Goal: Task Accomplishment & Management: Manage account settings

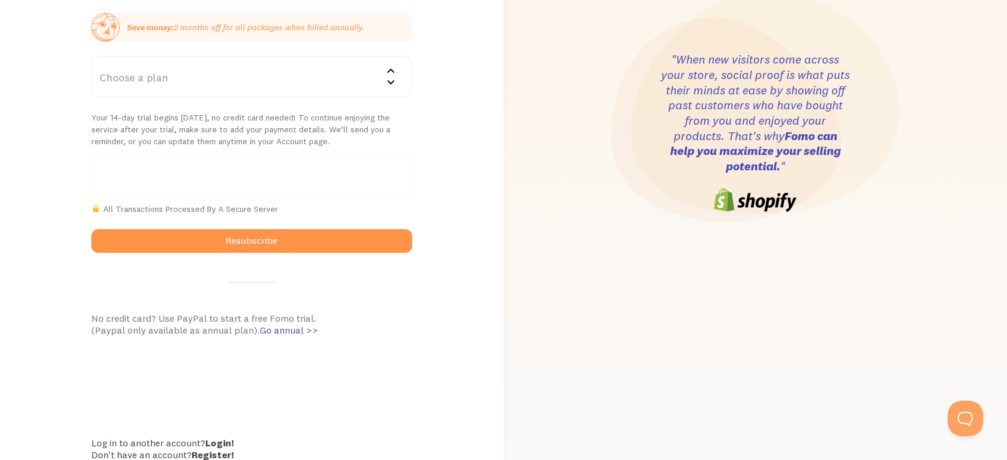
scroll to position [292, 0]
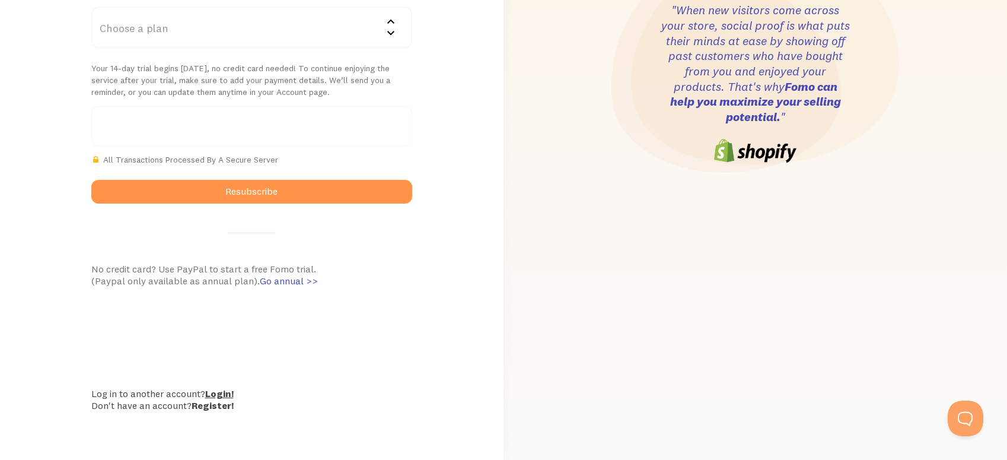
click at [230, 390] on link "Login!" at bounding box center [219, 393] width 28 height 12
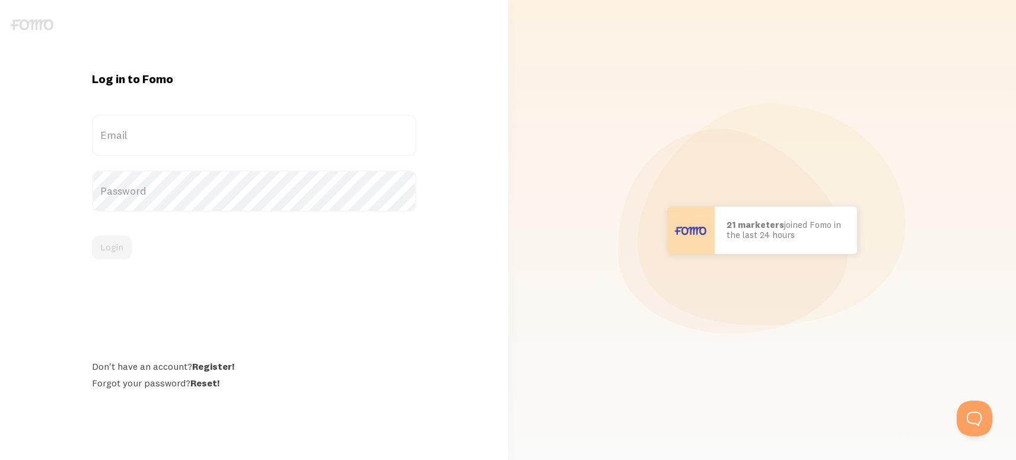
drag, startPoint x: 158, startPoint y: 140, endPoint x: 156, endPoint y: 133, distance: 6.8
click at [157, 140] on label "Email" at bounding box center [254, 135] width 324 height 42
click at [157, 140] on input "Email" at bounding box center [254, 135] width 324 height 42
click at [156, 133] on label "Email" at bounding box center [254, 135] width 324 height 42
click at [156, 133] on input "Email" at bounding box center [254, 135] width 324 height 42
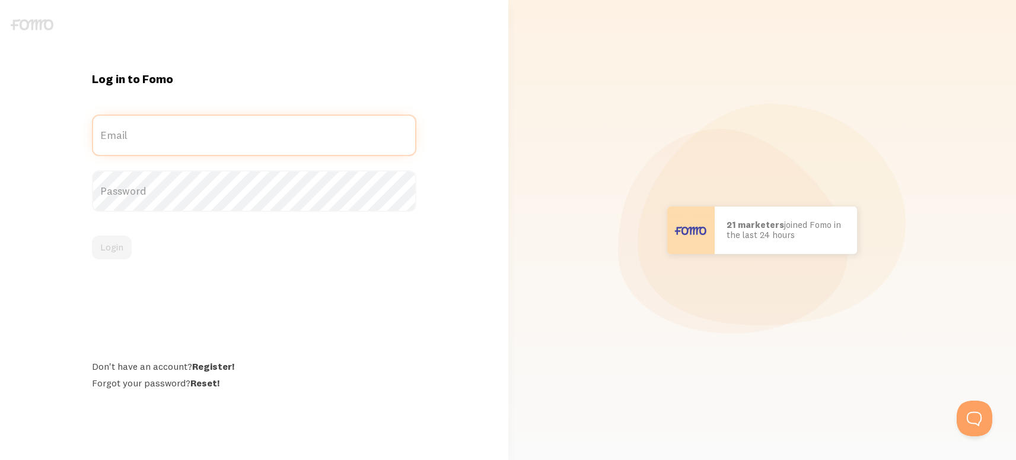
paste input "diegofg73@gmail.com:Cf_c763376"
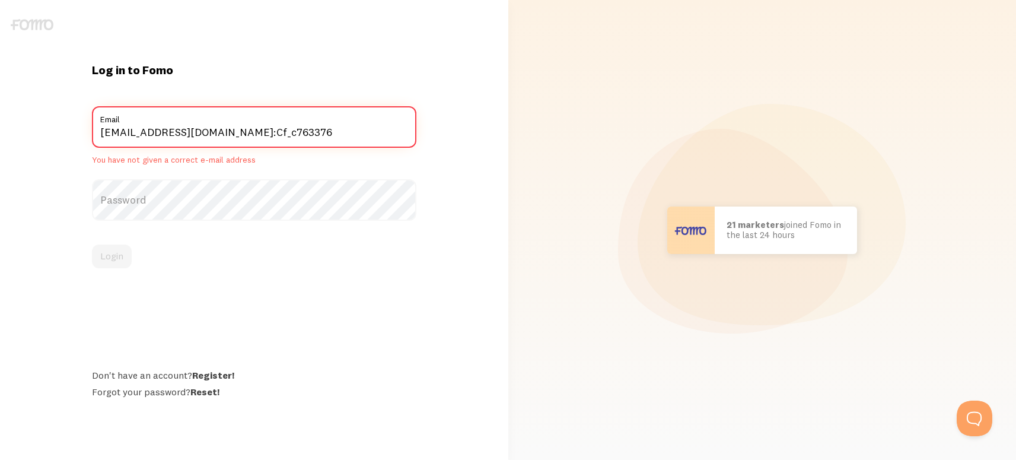
drag, startPoint x: 208, startPoint y: 132, endPoint x: 302, endPoint y: 155, distance: 97.7
click at [332, 137] on input "diegofg73@gmail.com:Cf_c763376" at bounding box center [254, 127] width 324 height 42
click at [238, 188] on label "Password" at bounding box center [254, 200] width 324 height 42
click at [200, 189] on label "Password" at bounding box center [254, 200] width 324 height 42
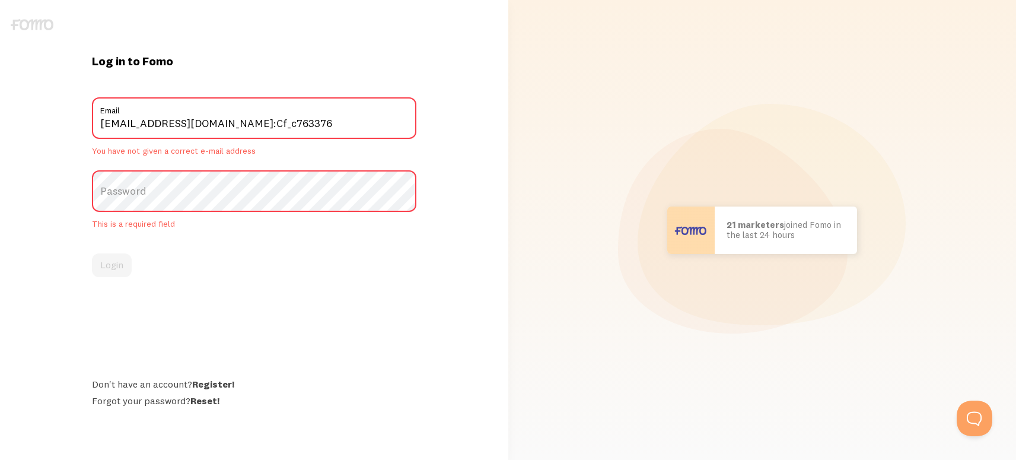
click at [208, 178] on label "Password" at bounding box center [254, 191] width 324 height 42
click at [207, 195] on label "Password" at bounding box center [254, 191] width 324 height 42
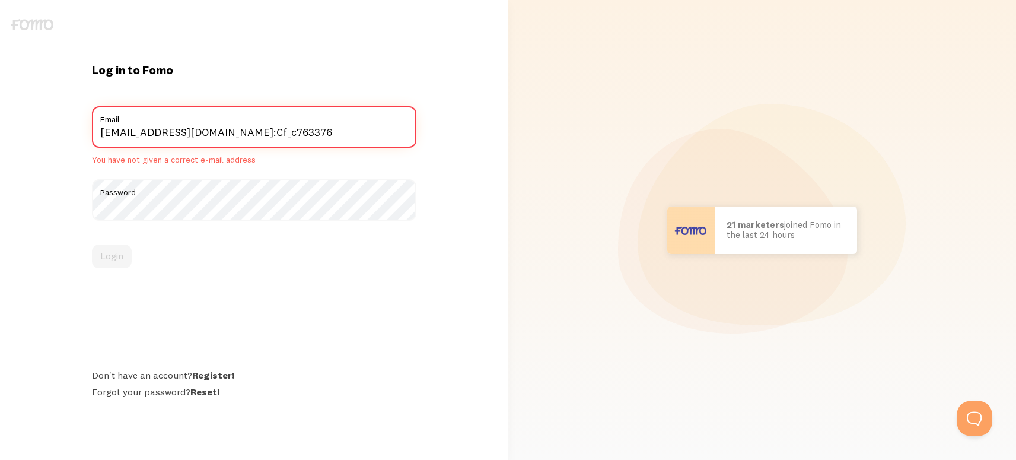
drag, startPoint x: 210, startPoint y: 129, endPoint x: 326, endPoint y: 142, distance: 116.9
click at [314, 142] on input "diegofg73@gmail.com:Cf_c763376" at bounding box center [254, 127] width 324 height 42
type input "[EMAIL_ADDRESS][DOMAIN_NAME]"
click at [92, 244] on button "Login" at bounding box center [112, 256] width 40 height 24
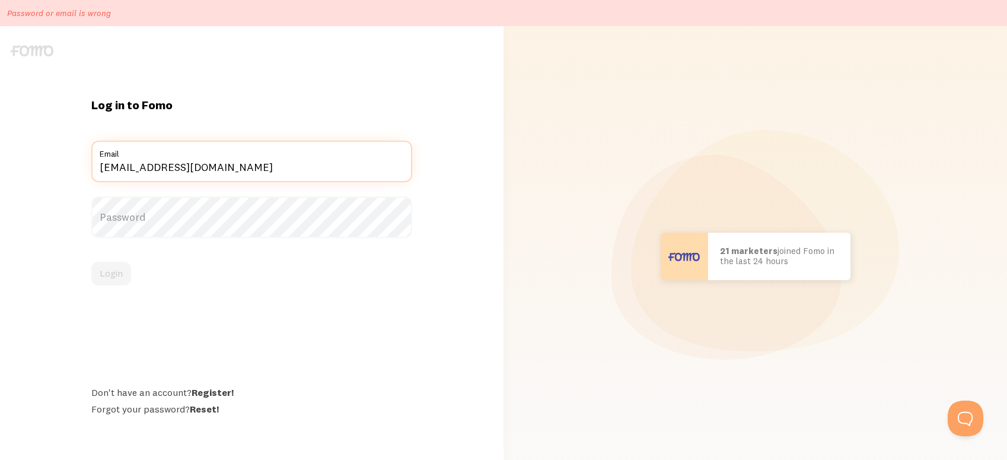
click at [210, 173] on input "[EMAIL_ADDRESS][DOMAIN_NAME]" at bounding box center [251, 162] width 321 height 42
paste input "[EMAIL_ADDRESS][DOMAIN_NAME]:09056130098"
drag, startPoint x: 234, startPoint y: 165, endPoint x: 324, endPoint y: 174, distance: 91.1
click at [353, 162] on input "[EMAIL_ADDRESS][DOMAIN_NAME]:09056130098" at bounding box center [251, 162] width 321 height 42
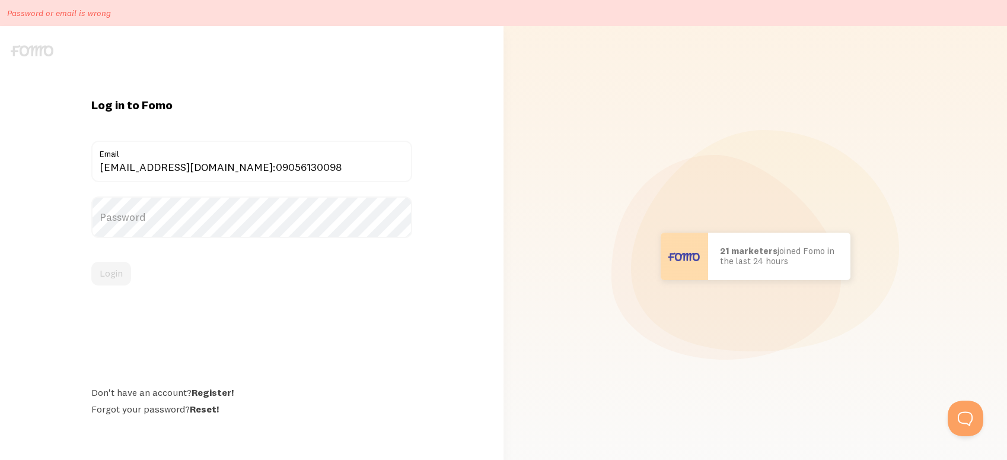
click at [223, 219] on label "Password" at bounding box center [251, 217] width 321 height 42
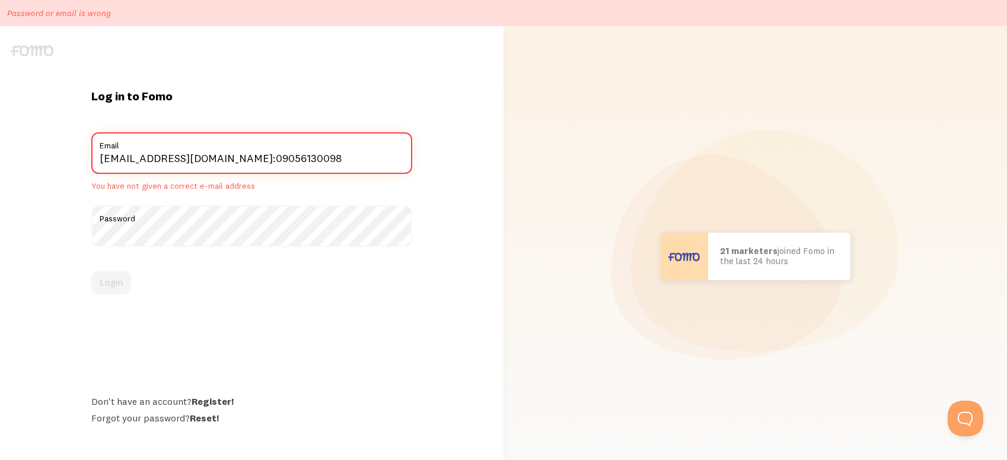
drag, startPoint x: 234, startPoint y: 154, endPoint x: 347, endPoint y: 154, distance: 113.3
click at [318, 157] on input "[EMAIL_ADDRESS][DOMAIN_NAME]:09056130098" at bounding box center [251, 153] width 321 height 42
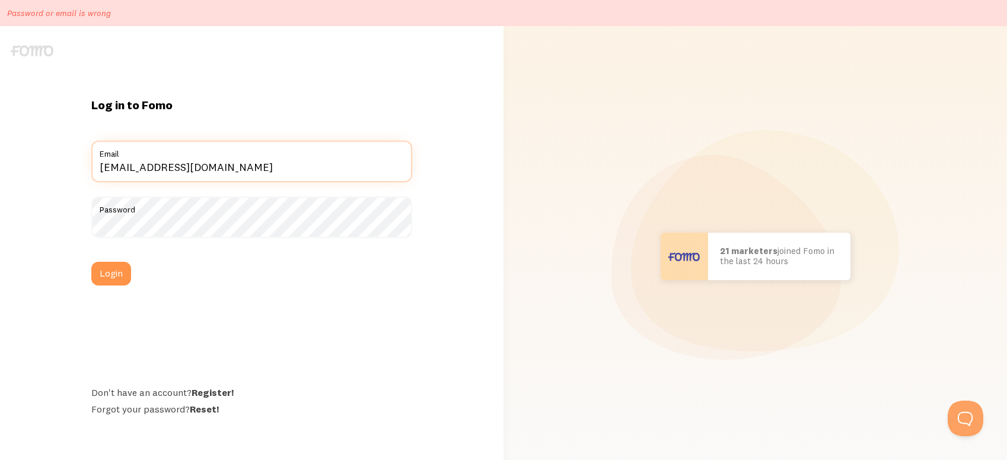
type input "[EMAIL_ADDRESS][DOMAIN_NAME]"
click at [91, 262] on button "Login" at bounding box center [111, 274] width 40 height 24
click at [252, 174] on input "[EMAIL_ADDRESS][DOMAIN_NAME]" at bounding box center [251, 162] width 321 height 42
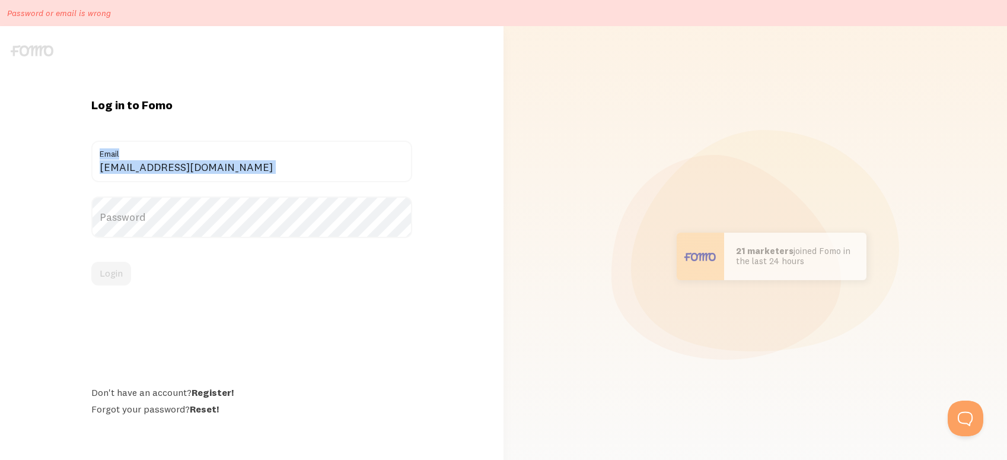
click at [265, 161] on div "Abdulsomod10@gmail.com Email" at bounding box center [251, 162] width 321 height 42
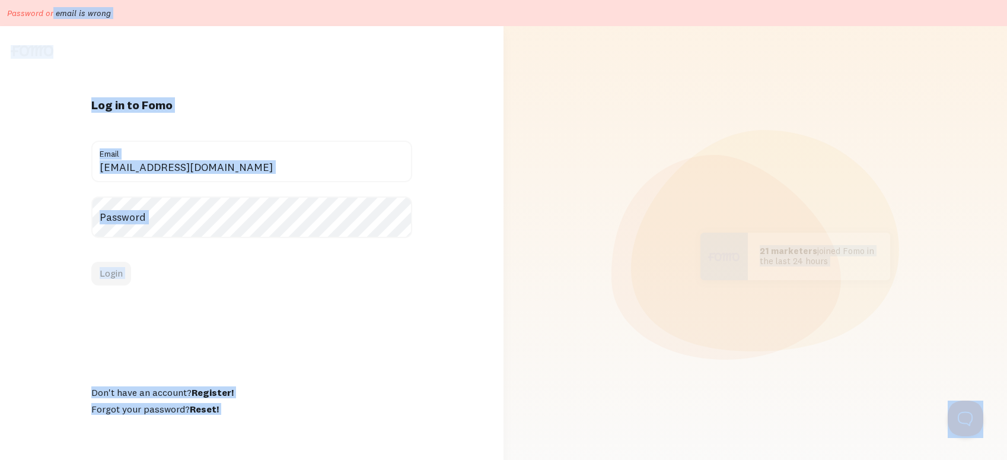
drag, startPoint x: 262, startPoint y: 160, endPoint x: 228, endPoint y: 164, distance: 34.0
click at [262, 160] on label "Email" at bounding box center [251, 151] width 321 height 20
click at [262, 160] on input "[EMAIL_ADDRESS][DOMAIN_NAME]" at bounding box center [251, 162] width 321 height 42
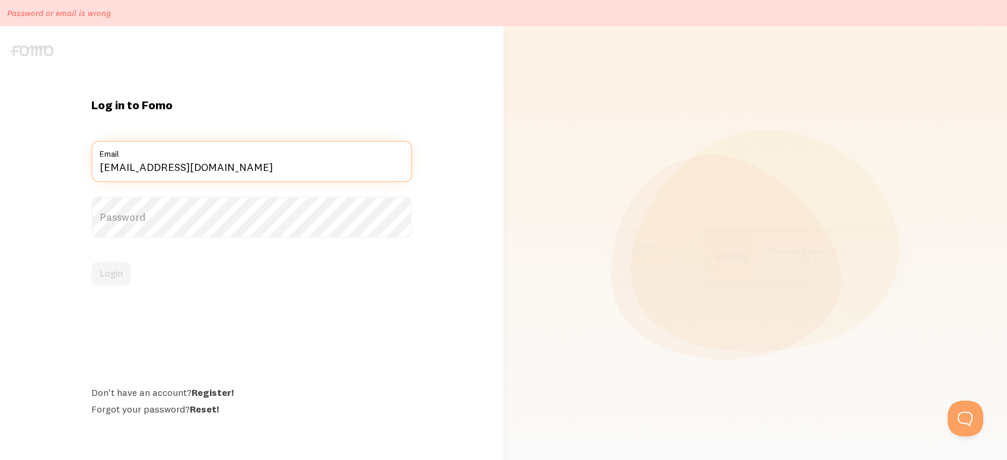
click at [219, 165] on input "[EMAIL_ADDRESS][DOMAIN_NAME]" at bounding box center [251, 162] width 321 height 42
paste input "aamirdancer10@gmail.com:ShahidAfridi10"
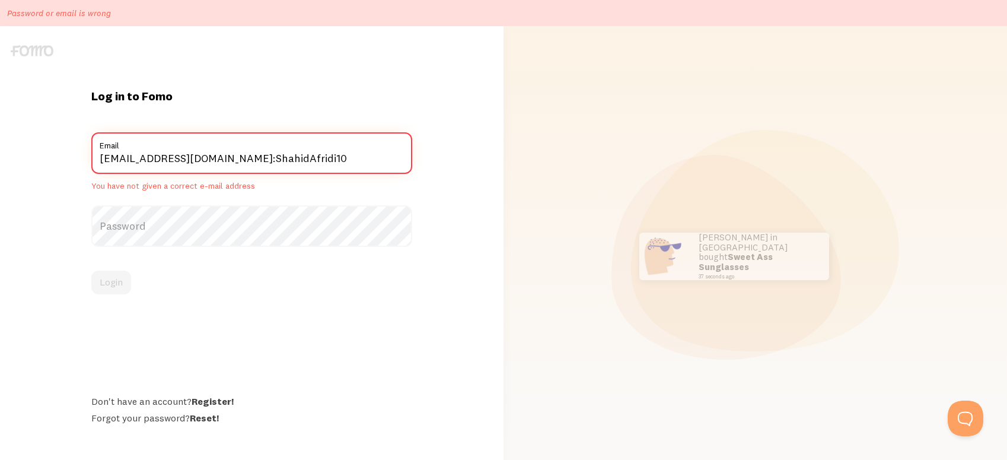
drag, startPoint x: 291, startPoint y: 162, endPoint x: 375, endPoint y: 165, distance: 84.3
click at [372, 165] on input "aamirdancer10@gmail.com:ShahidAfridi10" at bounding box center [251, 153] width 321 height 42
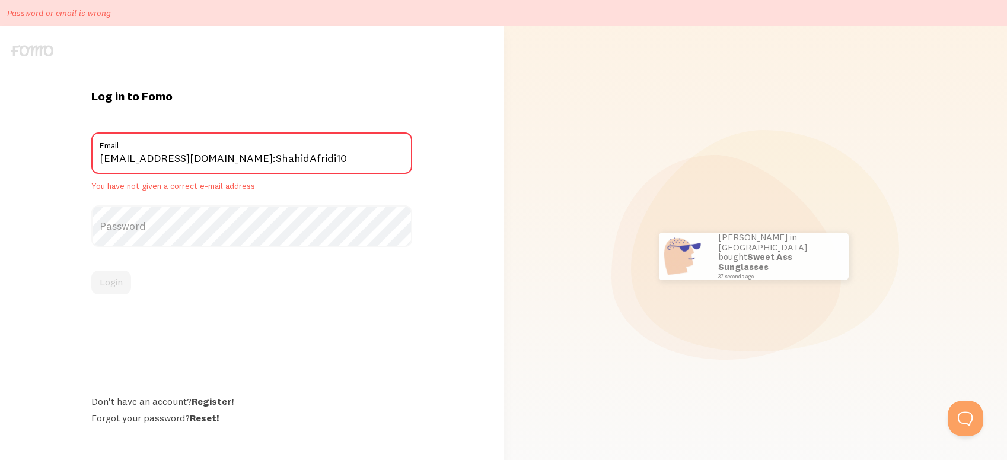
drag, startPoint x: 217, startPoint y: 232, endPoint x: 223, endPoint y: 181, distance: 51.3
click at [217, 229] on label "Password" at bounding box center [251, 226] width 321 height 42
drag, startPoint x: 236, startPoint y: 157, endPoint x: 354, endPoint y: 158, distance: 118.0
click at [347, 158] on input "aamirdancer10@gmail.com:ShahidAfridi10" at bounding box center [251, 153] width 321 height 42
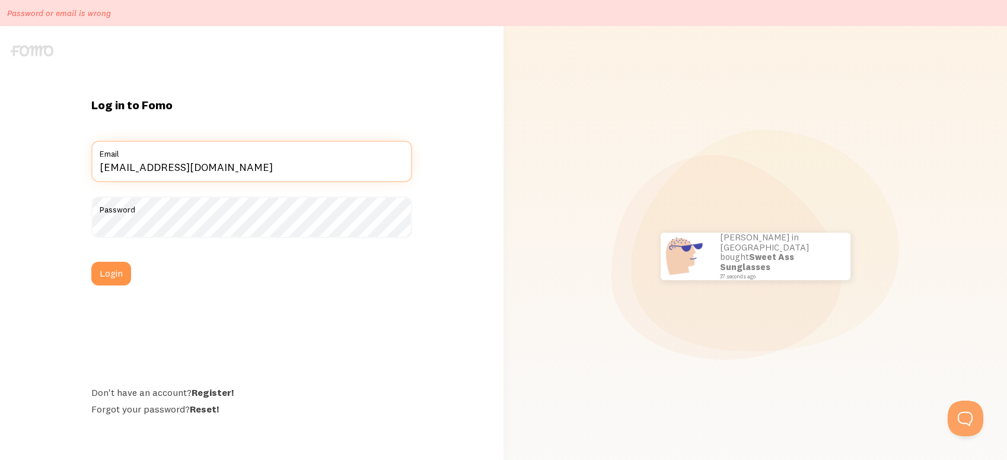
type input "aamirdancer10@gmail.com"
click at [91, 262] on button "Login" at bounding box center [111, 274] width 40 height 24
